Goal: Task Accomplishment & Management: Use online tool/utility

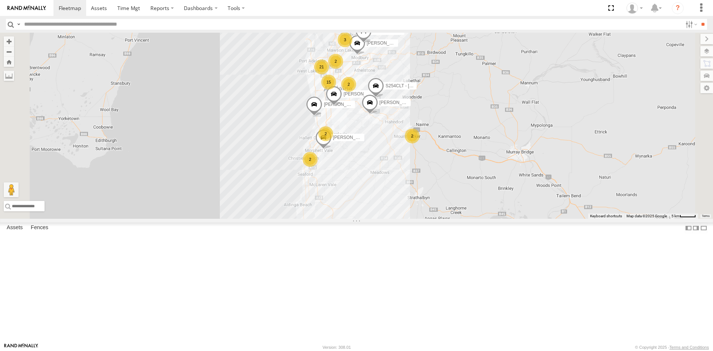
click at [0, 0] on div "S254CLT - Brian Corkhill" at bounding box center [0, 0] width 0 height 0
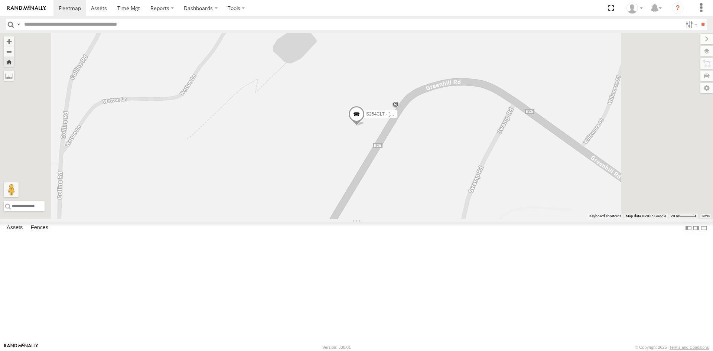
click at [365, 126] on span at bounding box center [356, 116] width 16 height 20
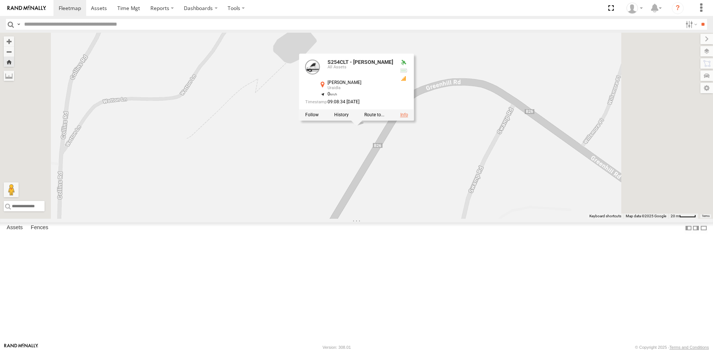
click at [408, 117] on link at bounding box center [404, 114] width 8 height 5
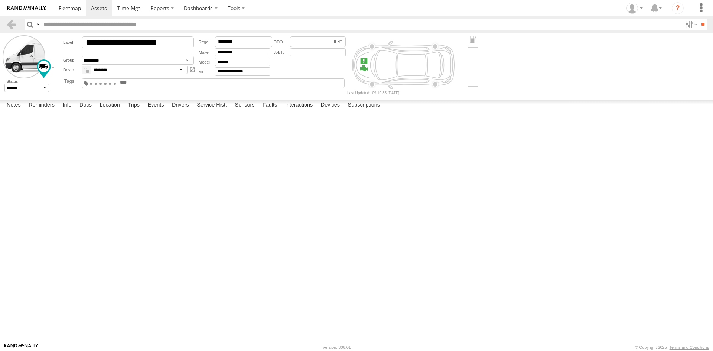
click at [155, 87] on div "1.5 Tonne 10 Pallet Truck 14 Pallet Truck 16 Pallet Truck 2 Pallet Van 2 Tonne …" at bounding box center [137, 83] width 36 height 7
click at [155, 82] on input "text" at bounding box center [137, 83] width 36 height 6
click at [12, 22] on link at bounding box center [11, 24] width 11 height 11
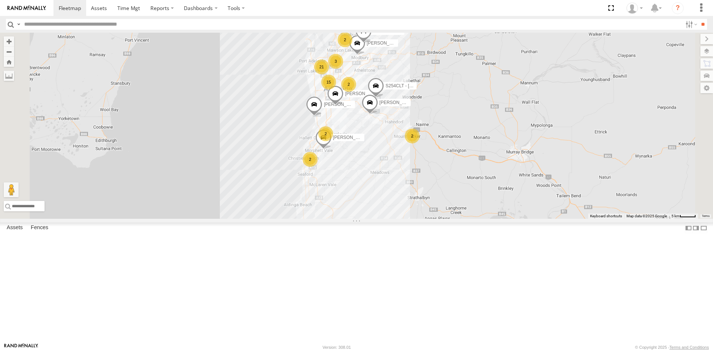
click at [0, 0] on div "S678CGD - Fridge It Sprinter" at bounding box center [0, 0] width 0 height 0
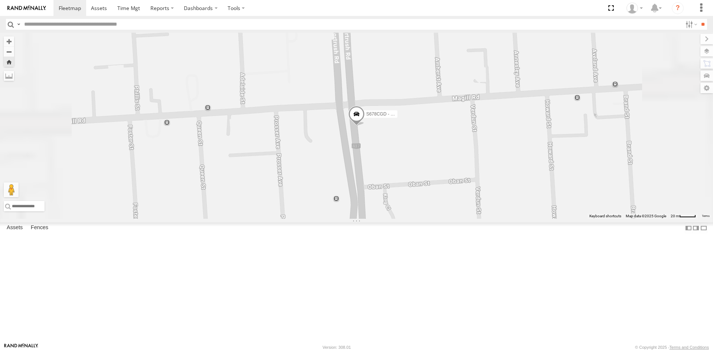
click at [365, 126] on span at bounding box center [356, 116] width 16 height 20
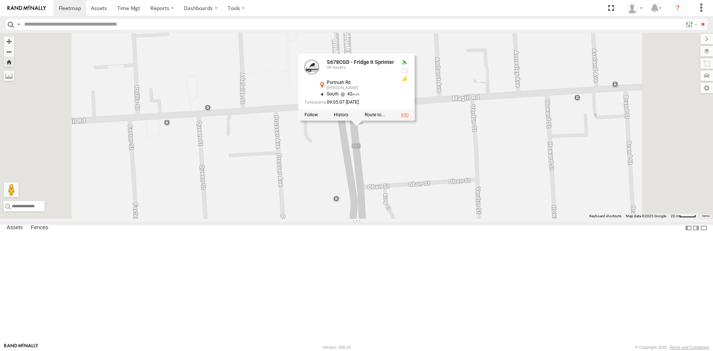
click at [409, 117] on link at bounding box center [405, 114] width 8 height 5
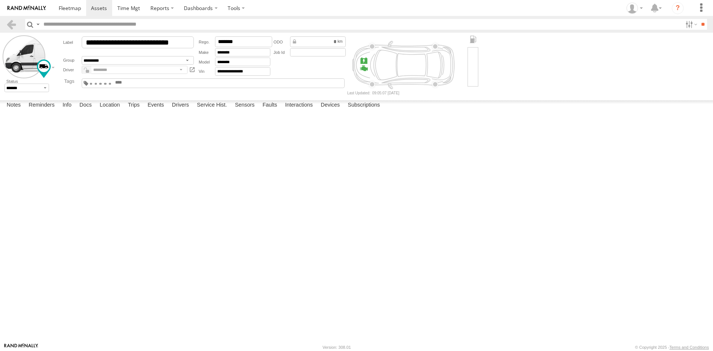
click at [150, 84] on input "text" at bounding box center [132, 83] width 36 height 6
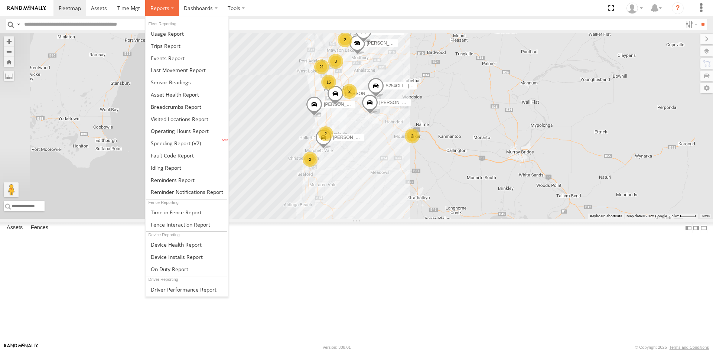
click at [163, 8] on span at bounding box center [159, 7] width 19 height 7
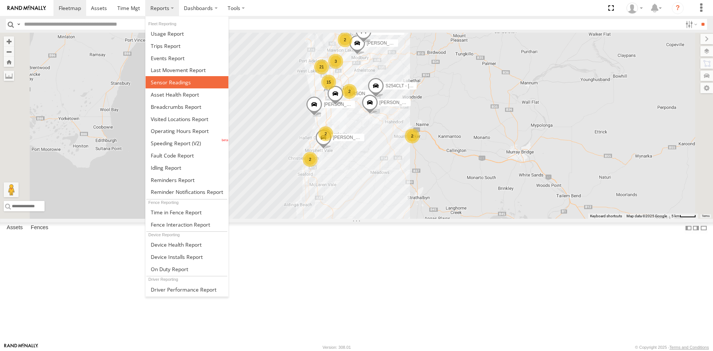
click at [164, 82] on span at bounding box center [171, 82] width 40 height 7
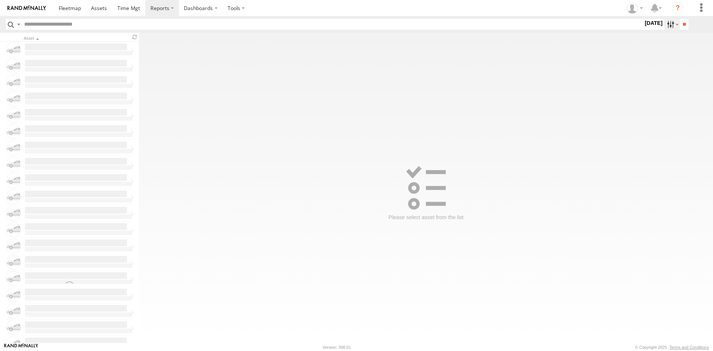
click at [670, 26] on label at bounding box center [672, 24] width 16 height 11
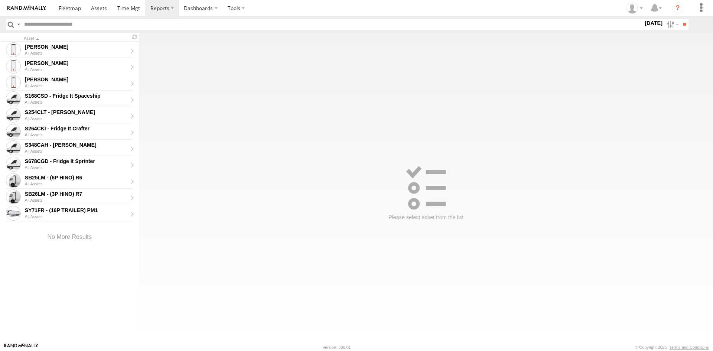
click at [0, 0] on label at bounding box center [0, 0] width 0 height 0
click at [680, 23] on input "**" at bounding box center [684, 24] width 9 height 11
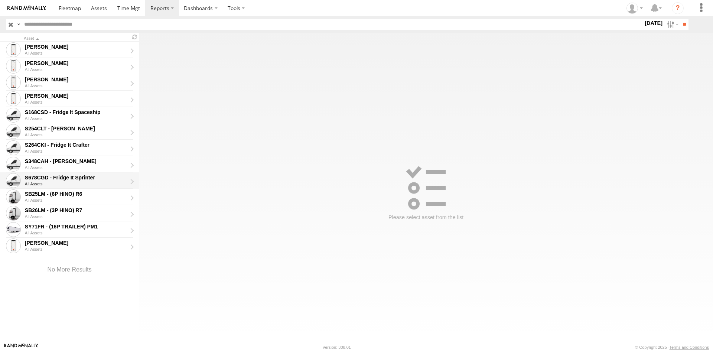
click at [63, 176] on div "S678CGD - Fridge It Sprinter" at bounding box center [76, 177] width 102 height 7
type input "**********"
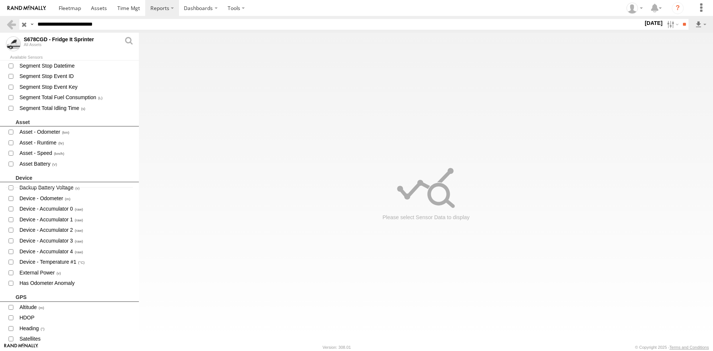
scroll to position [223, 0]
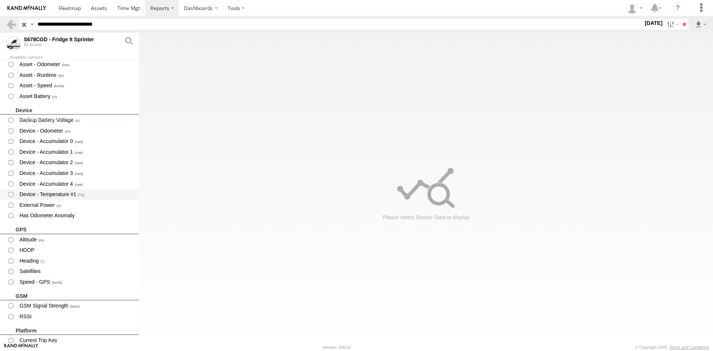
click at [58, 193] on span "Device - Temperature #1" at bounding box center [76, 194] width 115 height 9
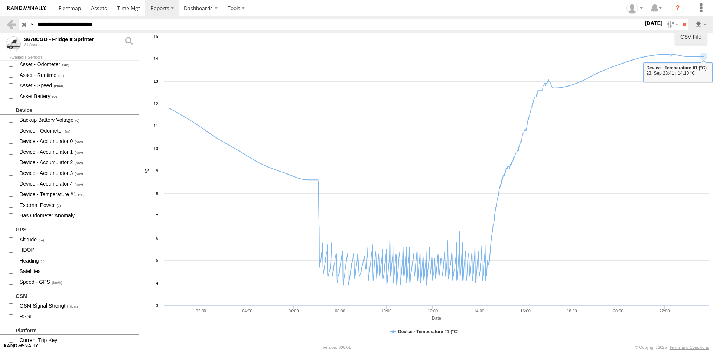
click at [694, 35] on link "CSV File" at bounding box center [691, 36] width 26 height 11
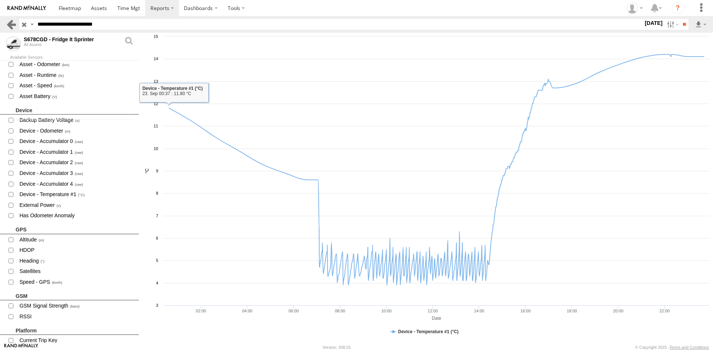
click at [14, 26] on link at bounding box center [11, 24] width 11 height 11
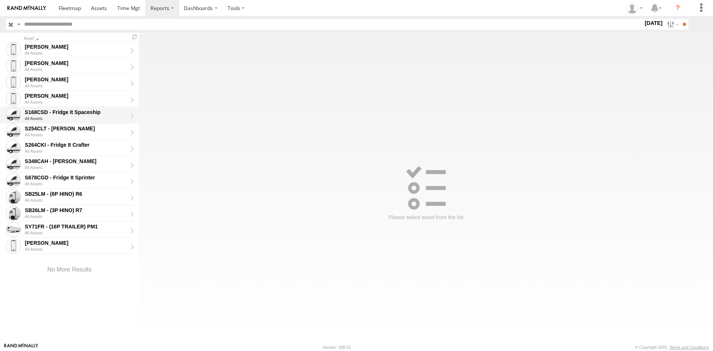
click at [92, 114] on div "S168CSD - Fridge It Spaceship" at bounding box center [76, 112] width 102 height 7
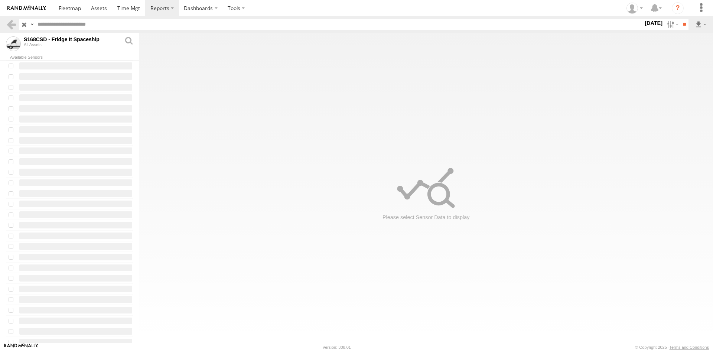
type input "**********"
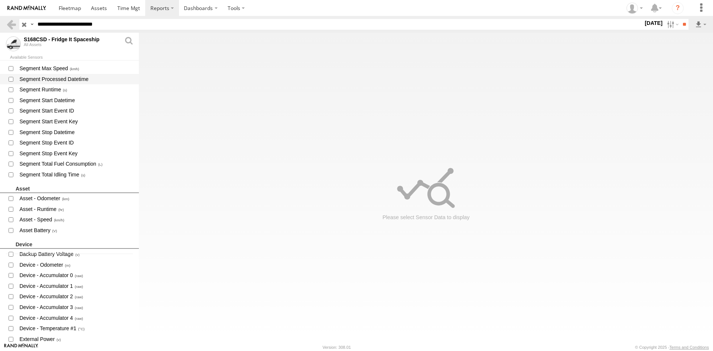
scroll to position [111, 0]
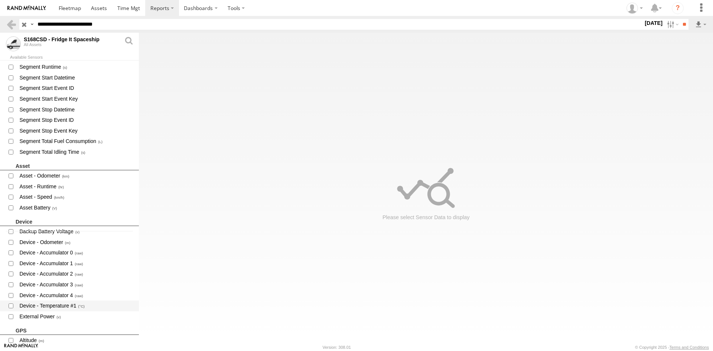
click at [54, 307] on span "Device - Temperature #1" at bounding box center [76, 305] width 115 height 9
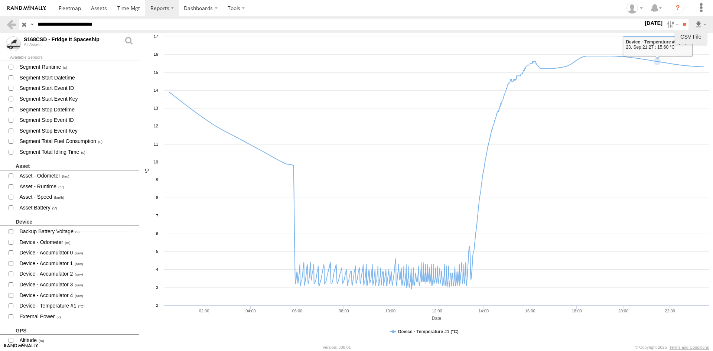
click at [693, 40] on link "CSV File" at bounding box center [691, 36] width 26 height 11
